Goal: Task Accomplishment & Management: Use online tool/utility

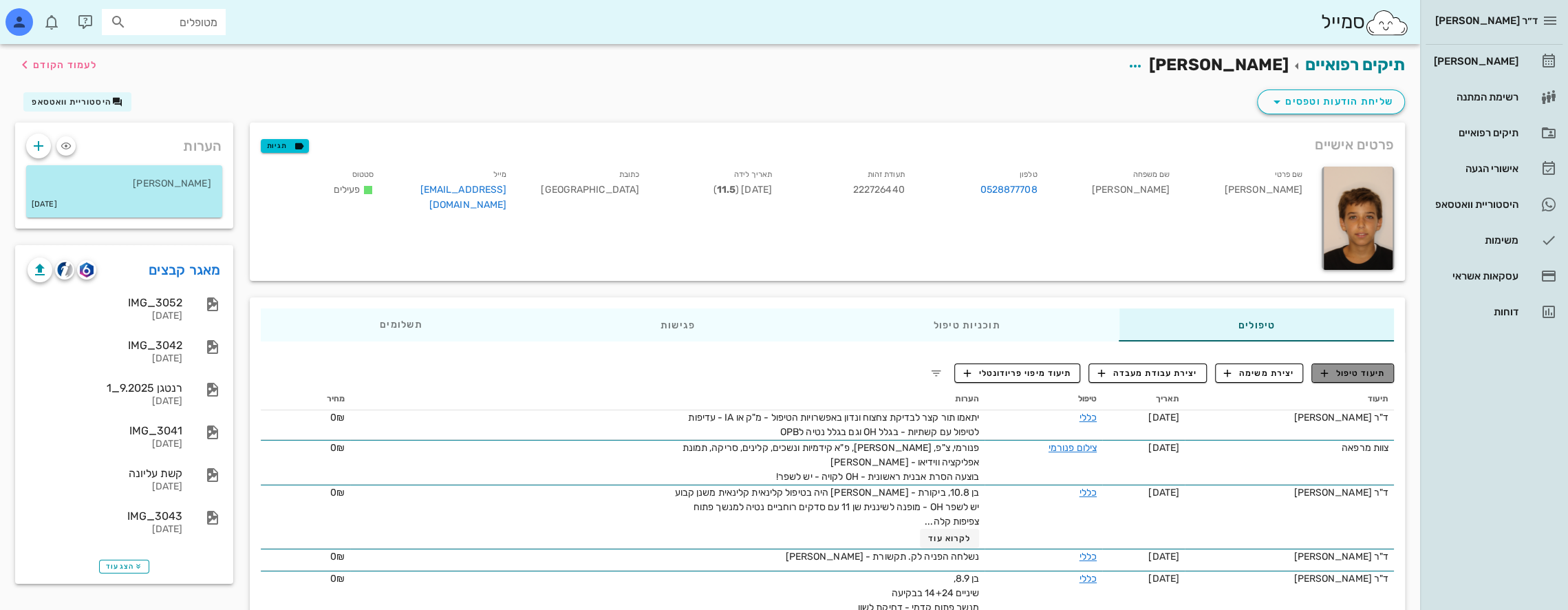
click at [1354, 370] on span "תיעוד טיפול" at bounding box center [1352, 372] width 64 height 12
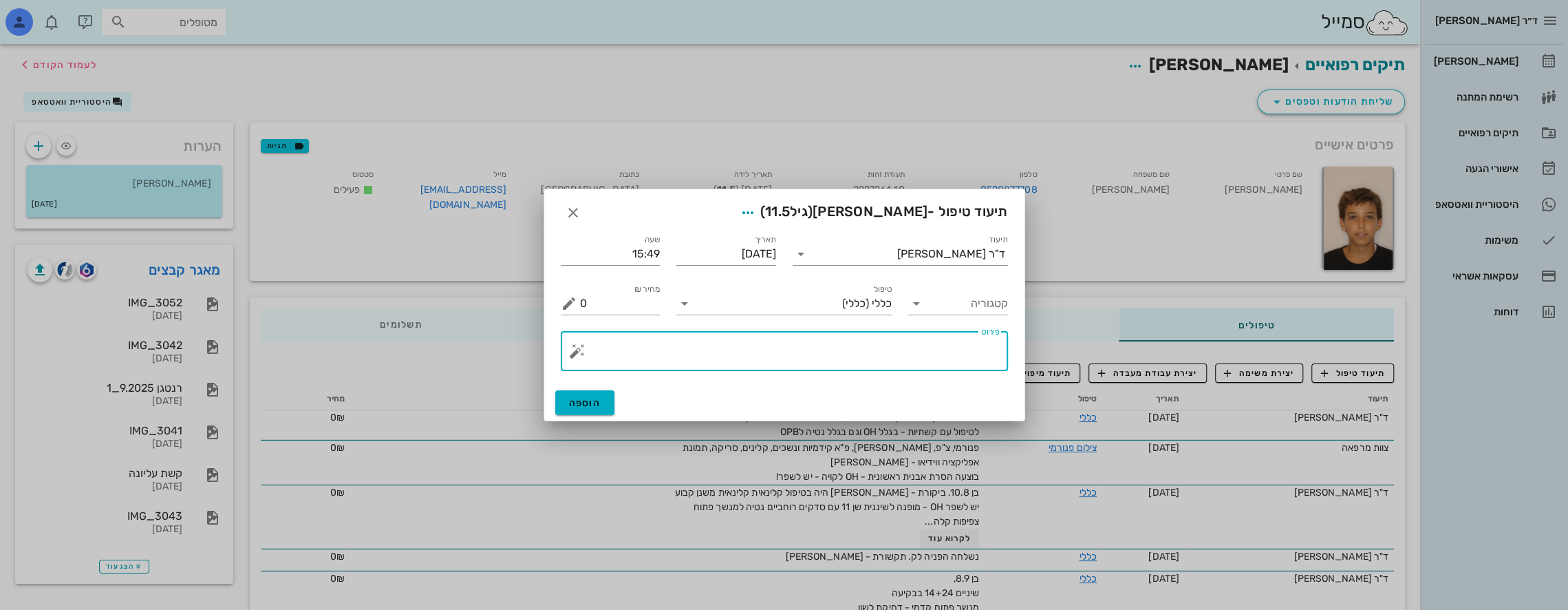
click at [903, 344] on textarea "פירוט" at bounding box center [790, 355] width 420 height 33
type textarea "h"
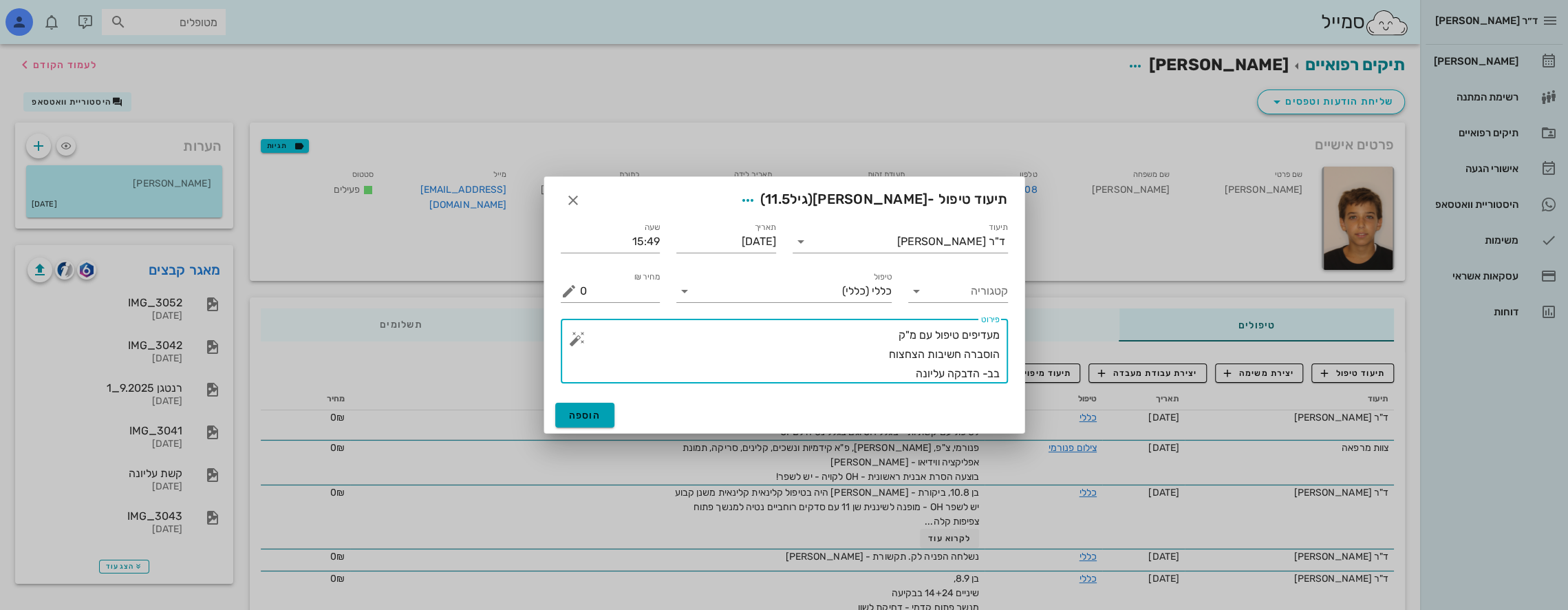
type textarea "מעדיפים טיפול עם מ"ק הוסברה חשיבות הצחצוח בב- הדבקה עליונה"
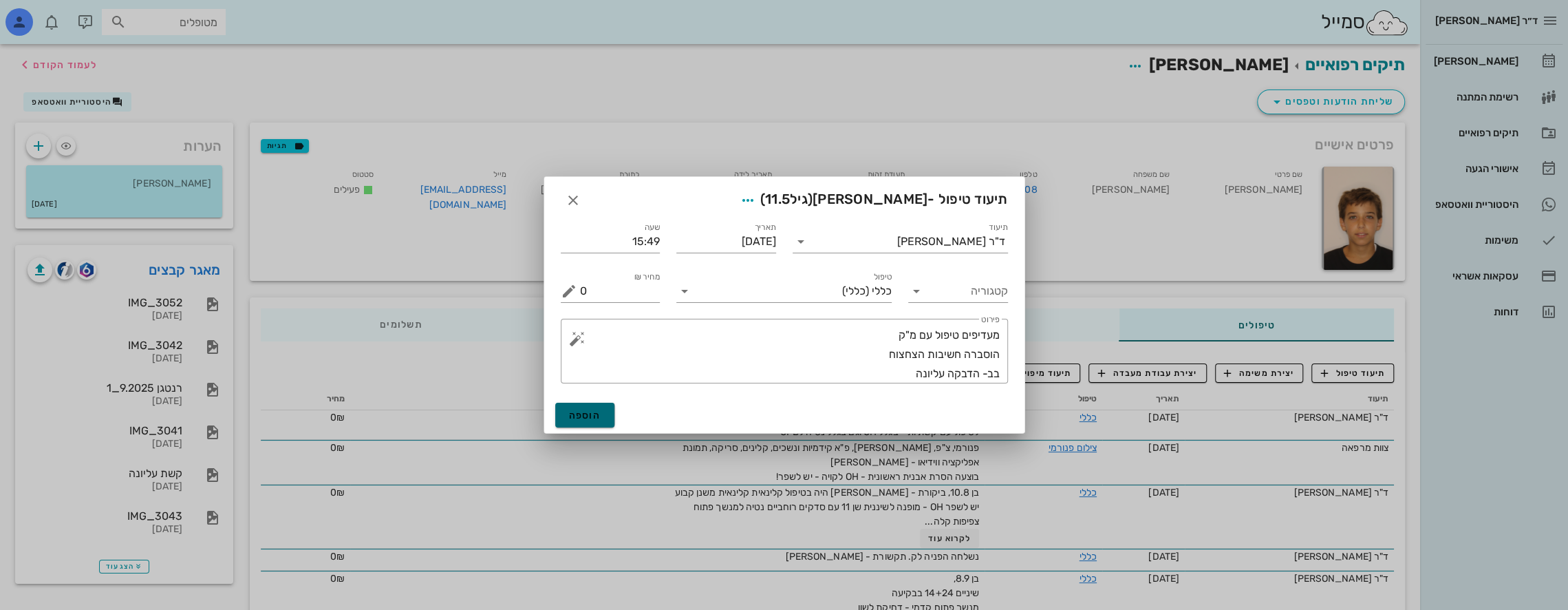
click at [590, 419] on span "הוספה" at bounding box center [585, 416] width 32 height 11
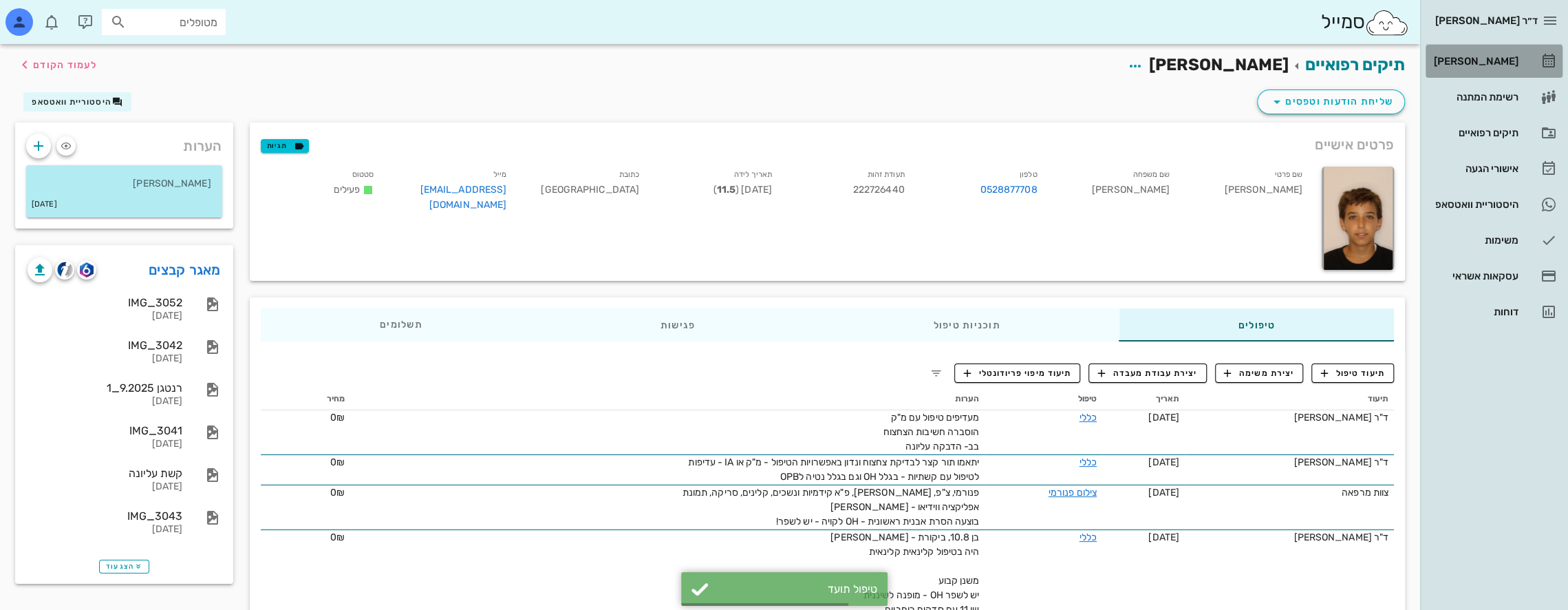
click at [1502, 62] on div "[PERSON_NAME]" at bounding box center [1475, 61] width 88 height 11
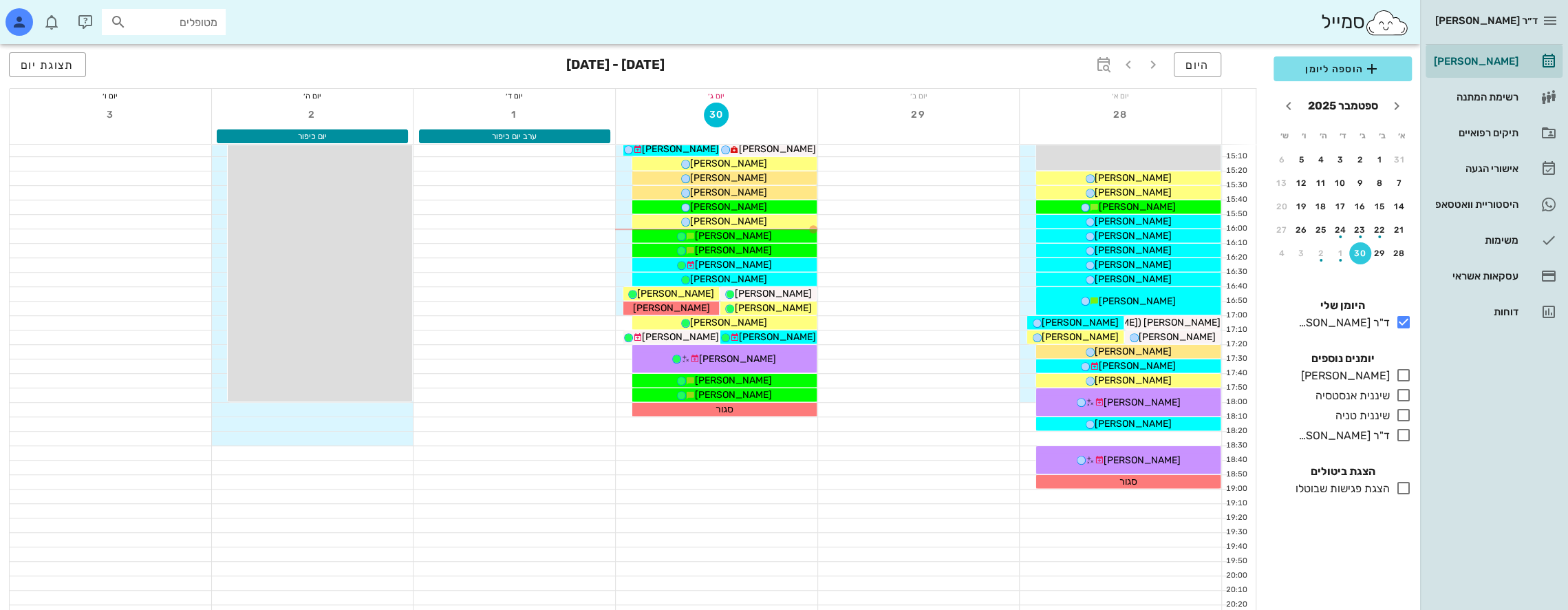
scroll to position [688, 0]
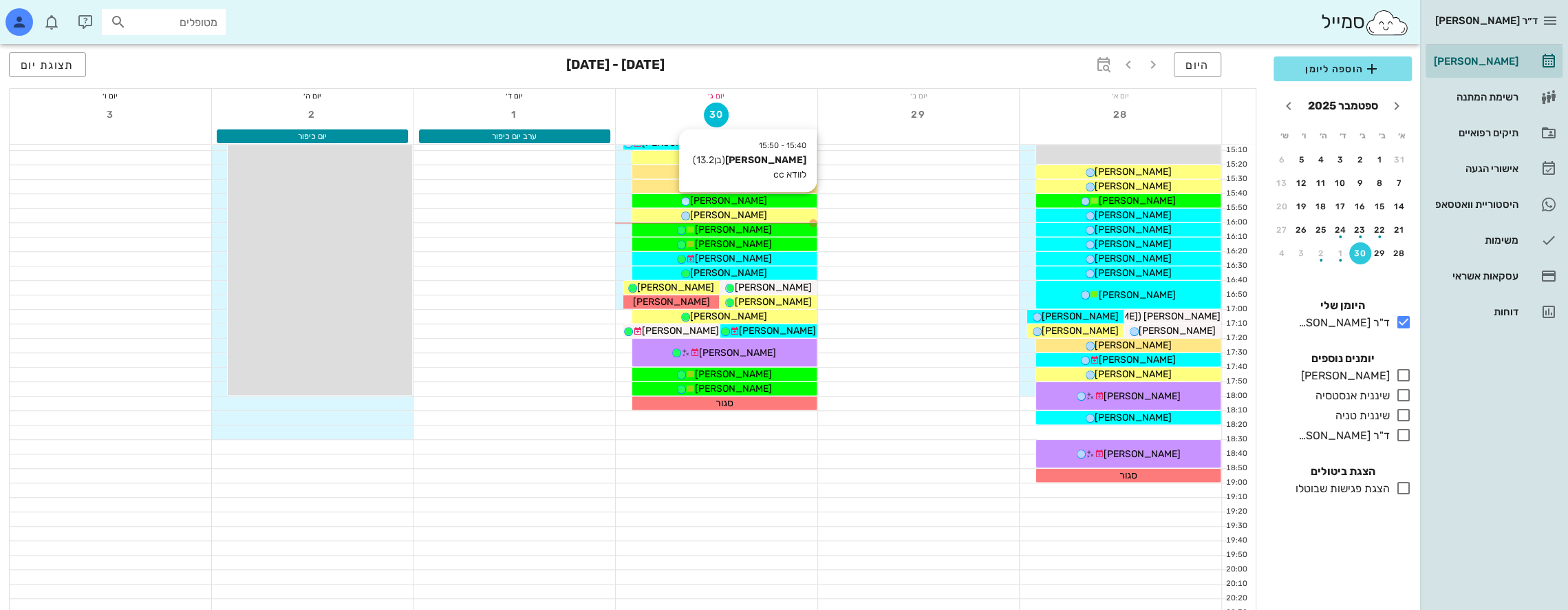
click at [752, 202] on span "[PERSON_NAME]" at bounding box center [728, 200] width 77 height 11
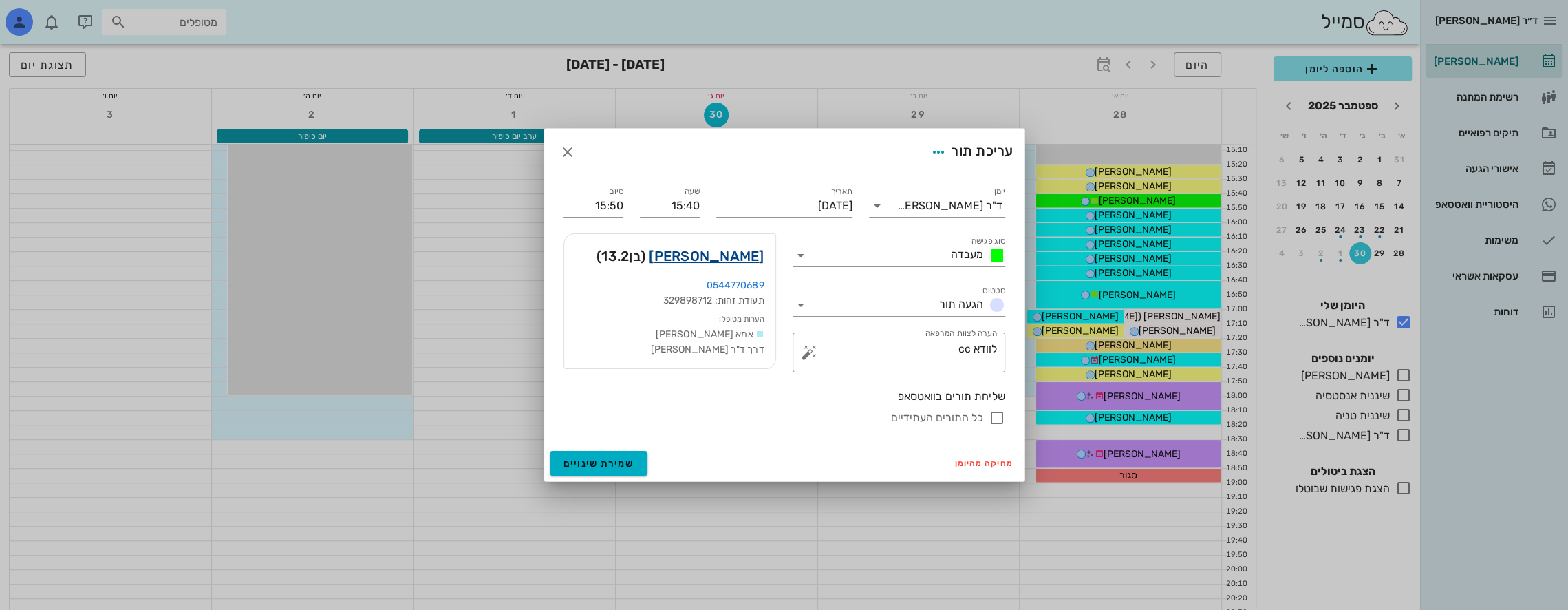
click at [728, 260] on link "[PERSON_NAME]" at bounding box center [706, 255] width 115 height 22
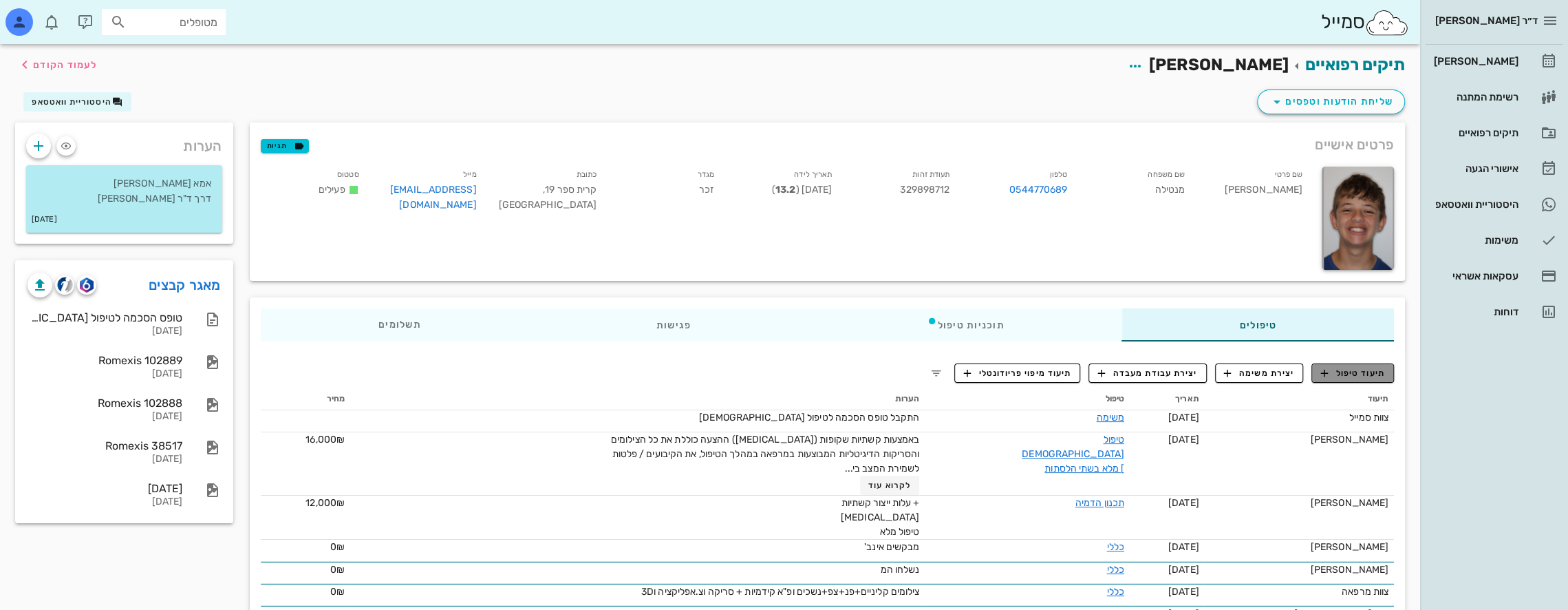
click at [1354, 373] on span "תיעוד טיפול" at bounding box center [1352, 372] width 64 height 12
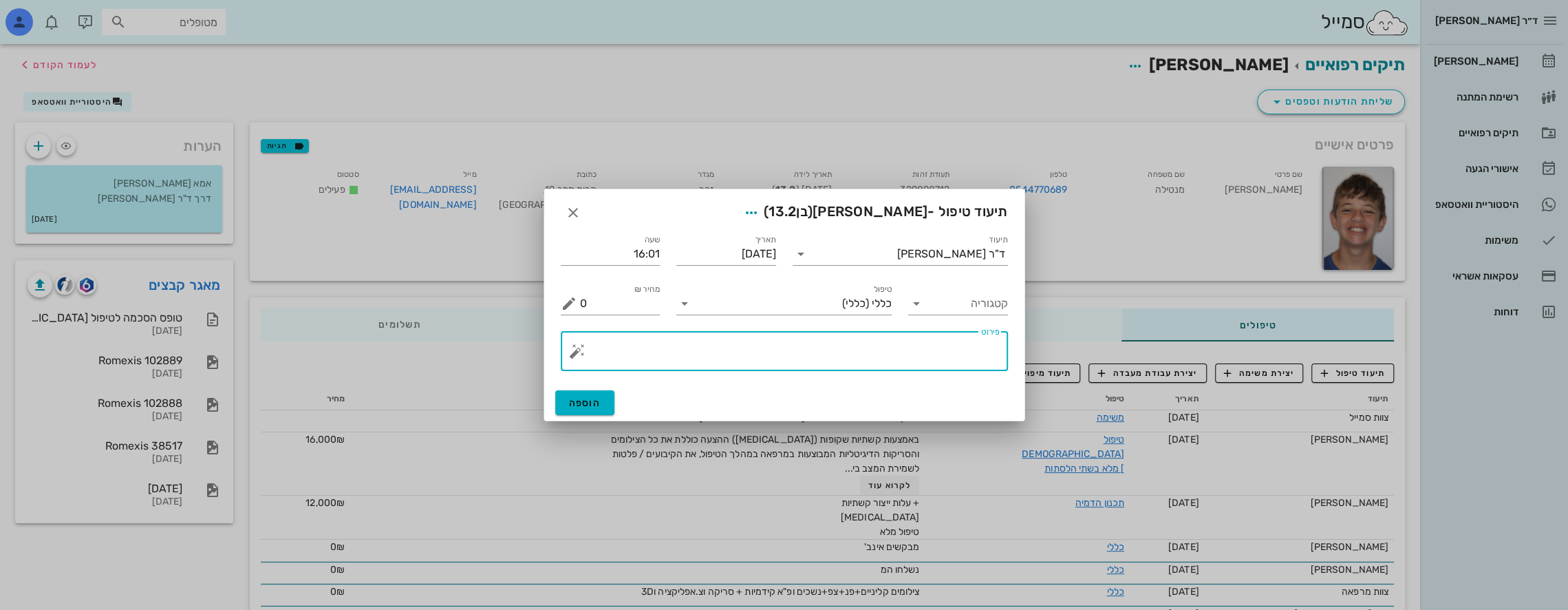
click at [921, 355] on textarea "פירוט" at bounding box center [790, 355] width 420 height 33
click at [572, 352] on button "button" at bounding box center [577, 351] width 16 height 17
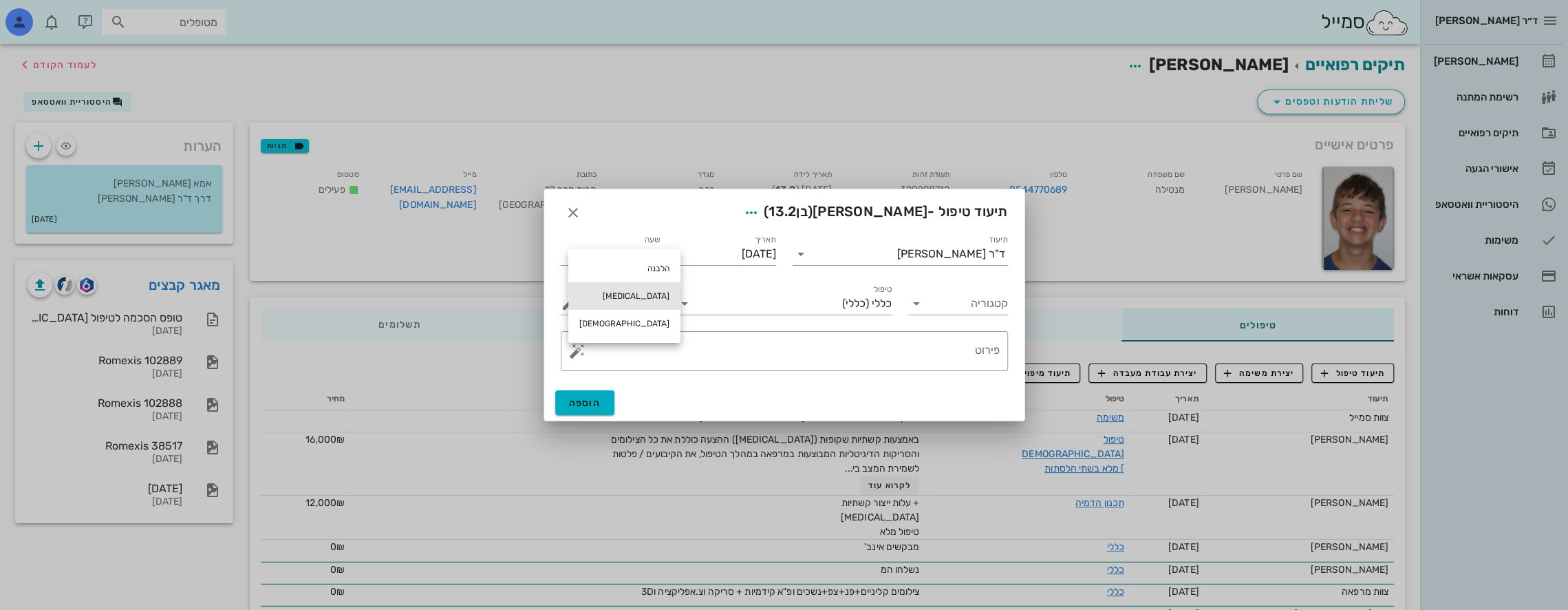
click at [595, 296] on div "[MEDICAL_DATA]" at bounding box center [624, 296] width 112 height 27
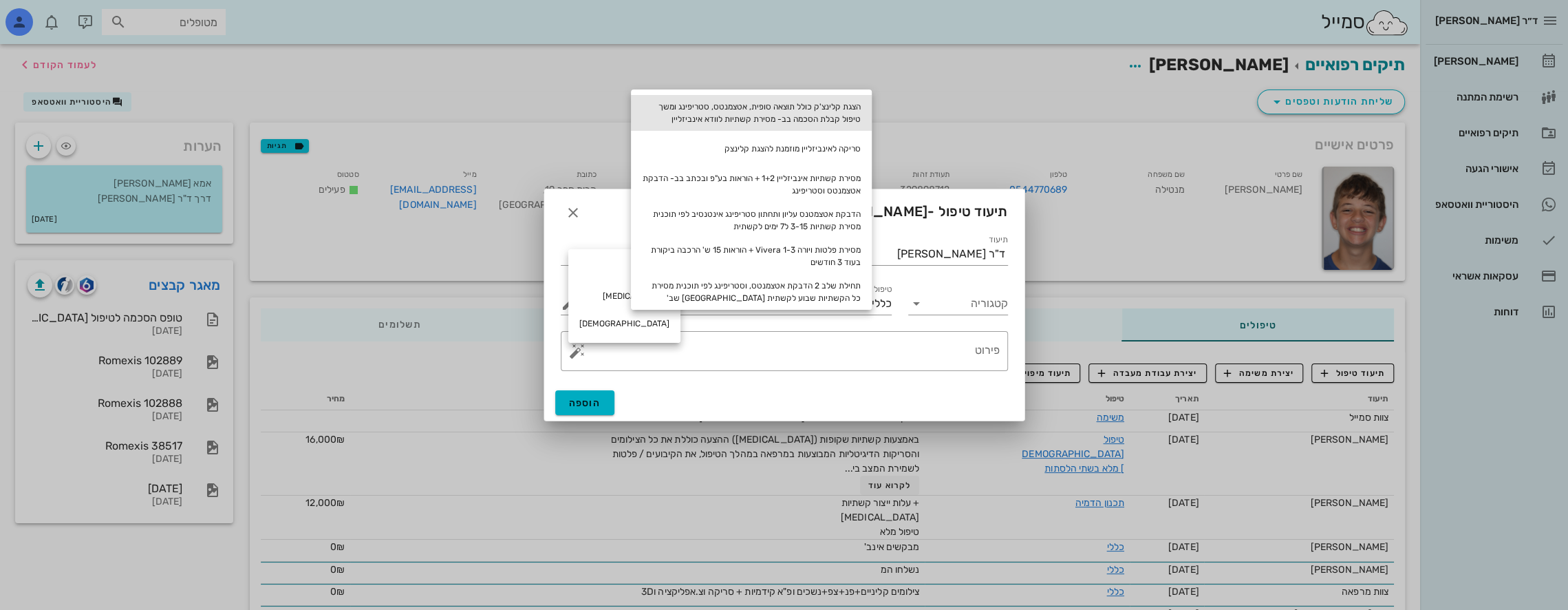
click at [816, 107] on div "הצגת קלינצ'ק כולל תוצאה סופית, אטצמנטס, סטריפינג ומשך טיפול קבלת הסכמה בב- מסיר…" at bounding box center [751, 113] width 241 height 36
type textarea "הצגת קלינצ'ק כולל תוצאה סופית, אטצמנטס, סטריפינג ומשך טיפול קבלת הסכמה בב- מסיר…"
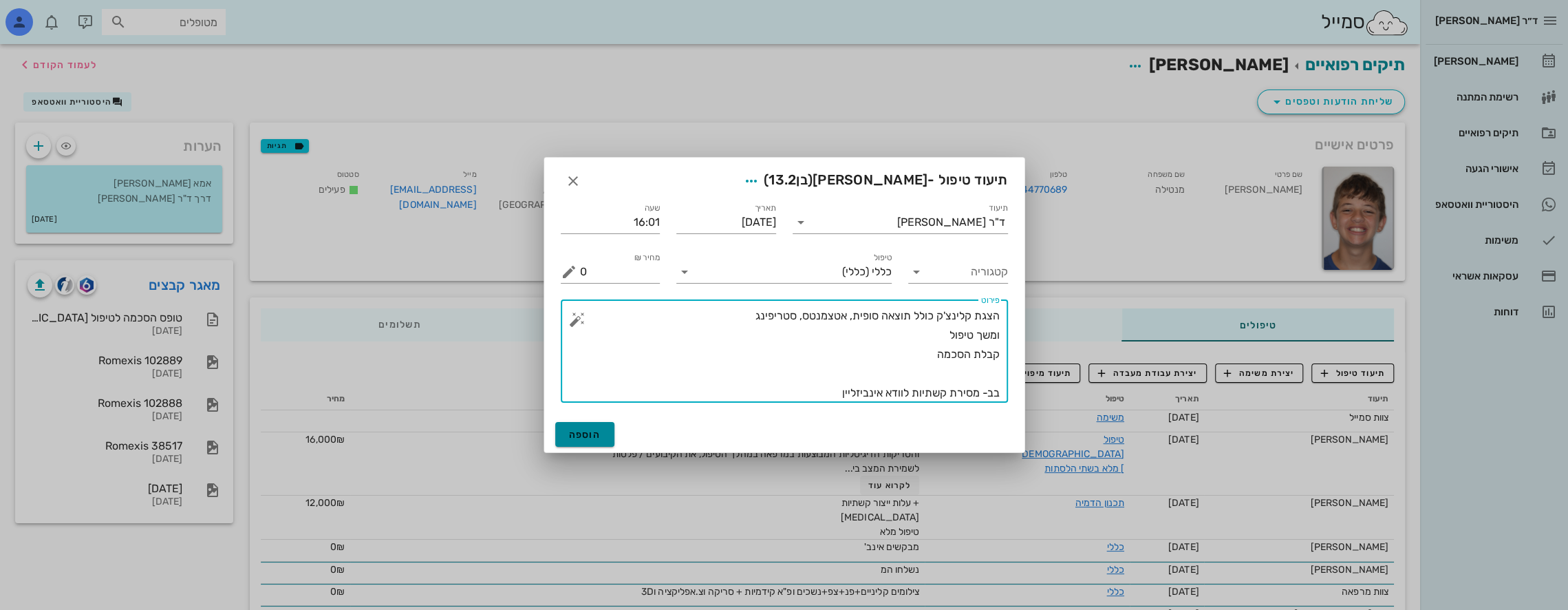
click at [590, 433] on span "הוספה" at bounding box center [585, 435] width 32 height 11
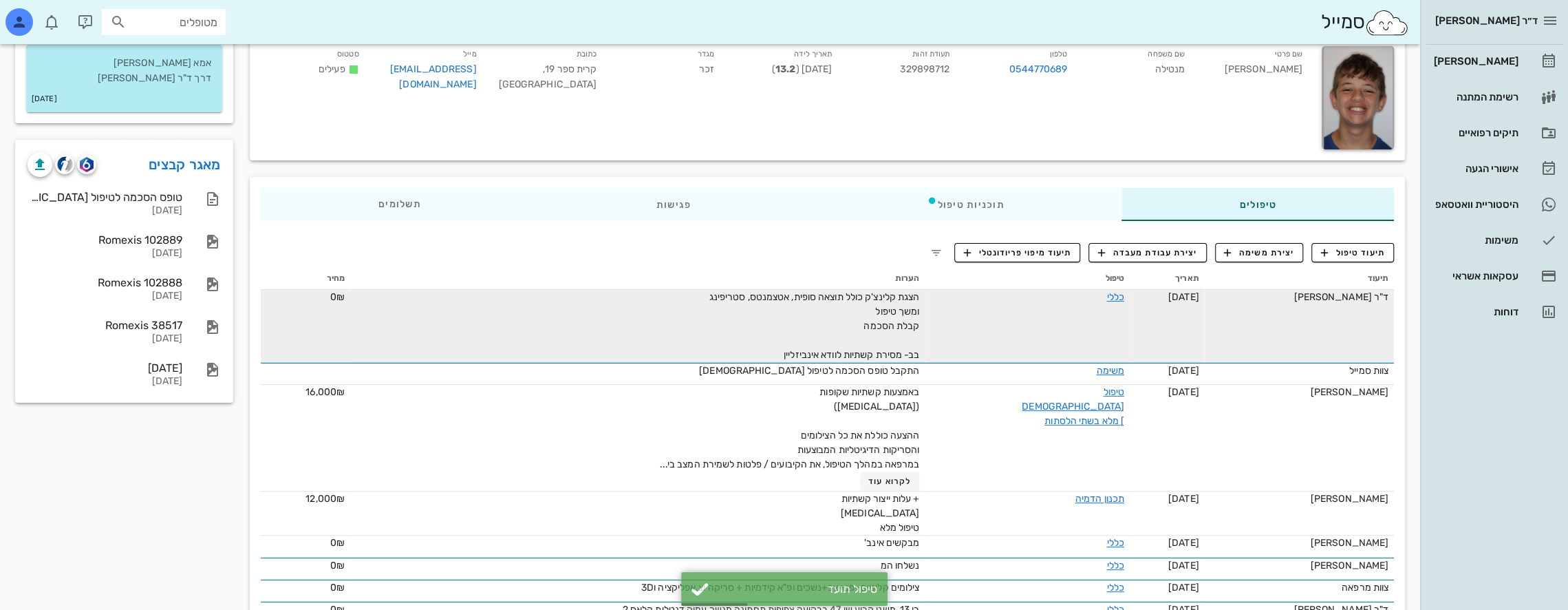
scroll to position [207, 0]
